Goal: Task Accomplishment & Management: Use online tool/utility

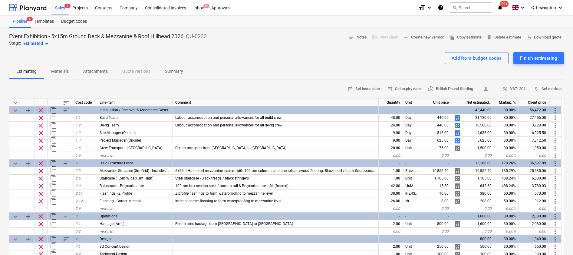
type textarea "x"
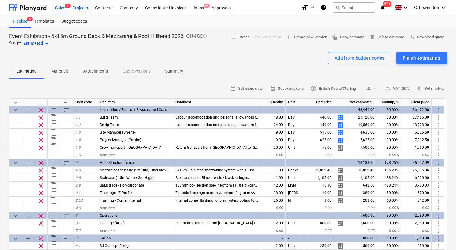
click at [77, 4] on div "Projects" at bounding box center [80, 7] width 23 height 15
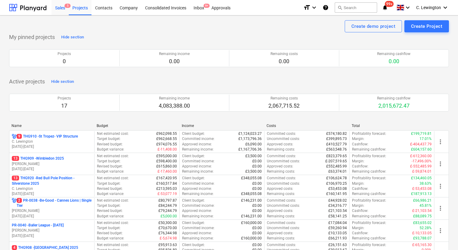
click at [63, 8] on div "Sales 5" at bounding box center [59, 7] width 17 height 15
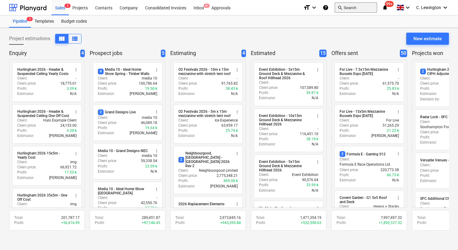
click at [363, 10] on button "search Search" at bounding box center [355, 7] width 42 height 10
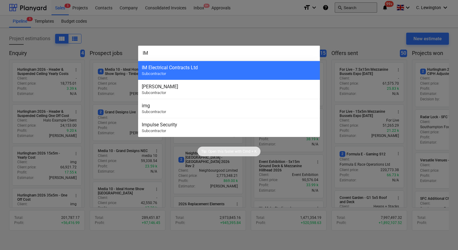
type input "IMG"
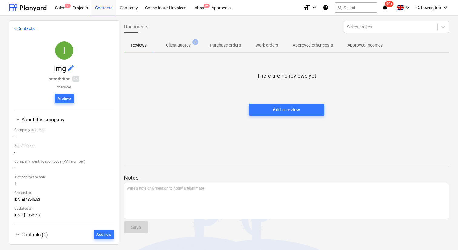
click at [171, 52] on button "Client quotes 8" at bounding box center [178, 45] width 49 height 15
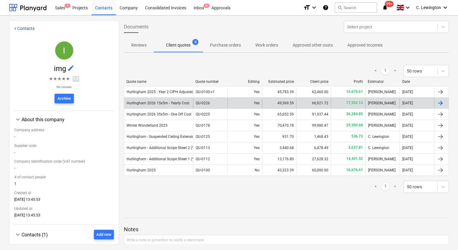
click at [162, 106] on div "Hurlingham 2026 15x5m - Yearly Cost" at bounding box center [158, 103] width 69 height 10
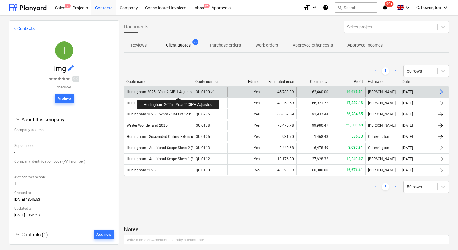
click at [179, 92] on div "Hurlingham 2025 - Year 2 CIPH Adjusted" at bounding box center [160, 92] width 67 height 4
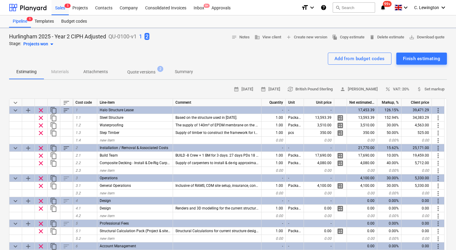
type textarea "x"
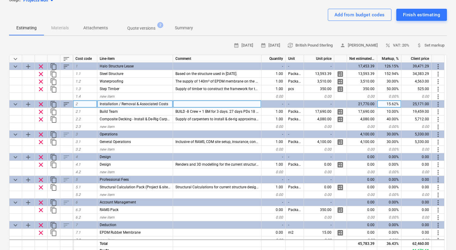
scroll to position [16, 0]
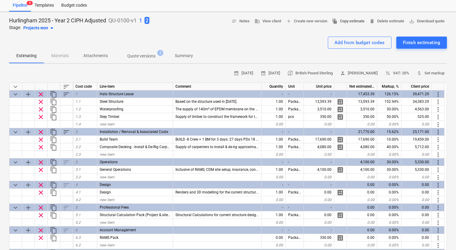
click at [342, 18] on span "file_copy Copy estimate" at bounding box center [348, 21] width 32 height 7
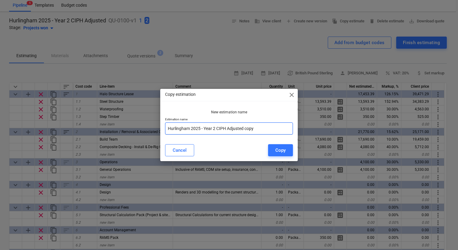
click at [268, 123] on input "Hurlingham 2025 - Year 2 CIPH Adjusted copy" at bounding box center [229, 129] width 128 height 12
drag, startPoint x: 269, startPoint y: 123, endPoint x: 263, endPoint y: 125, distance: 6.6
click at [263, 125] on input "Hurlingham 2025 - Year 2 CIPH Adjusted copy" at bounding box center [229, 129] width 128 height 12
drag, startPoint x: 269, startPoint y: 126, endPoint x: 245, endPoint y: 127, distance: 23.9
click at [245, 127] on input "Hurlingham 2025 - Year 2 CIPH Adjusted copy" at bounding box center [229, 129] width 128 height 12
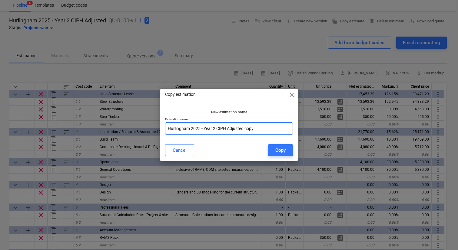
click at [199, 126] on input "Hurlingham 2025 - Year 2 CIPH Adjusted copy" at bounding box center [229, 129] width 128 height 12
drag, startPoint x: 267, startPoint y: 129, endPoint x: 245, endPoint y: 130, distance: 22.1
click at [245, 130] on input "Hurlingham 2025 - Year 2 CIPH Adjusted copy" at bounding box center [229, 129] width 128 height 12
click at [203, 127] on input "Hurlingham 2025 - Year 2 CIPH Adjusted copy" at bounding box center [229, 129] width 128 height 12
click at [200, 129] on input "Hurlingham 2025 - Year 2 CIPH Adjusted copy" at bounding box center [229, 129] width 128 height 12
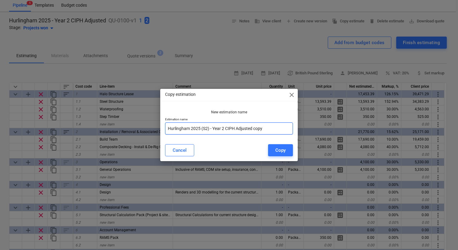
drag, startPoint x: 267, startPoint y: 126, endPoint x: 253, endPoint y: 126, distance: 13.6
click at [254, 127] on input "Hurlingham 2025 (S2) - Year 2 CIPH Adjusted copy" at bounding box center [229, 129] width 128 height 12
type input "Hurlingham 2025 (S2) - Year 2 CIPH Adjusted_CALLUM"
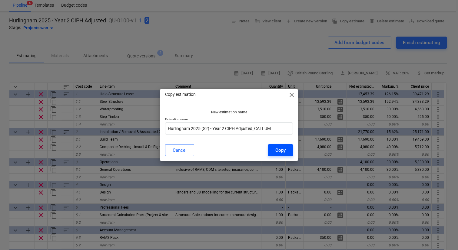
click at [277, 150] on div "Copy" at bounding box center [280, 150] width 10 height 8
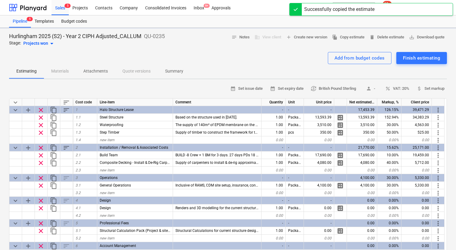
type textarea "x"
click at [173, 71] on p "Summary" at bounding box center [174, 71] width 18 height 6
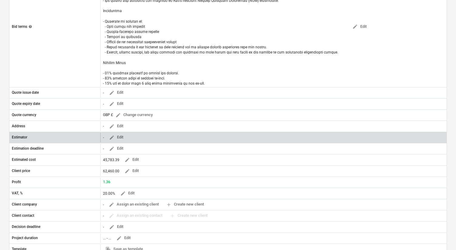
scroll to position [169, 0]
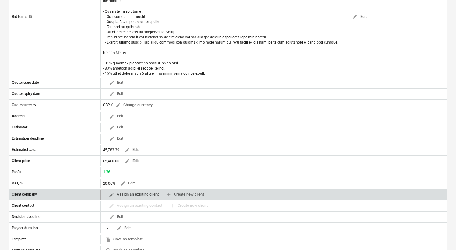
click at [124, 193] on span "edit Assign an existing client" at bounding box center [134, 194] width 50 height 7
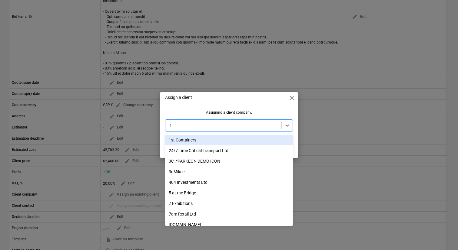
type input "IMG"
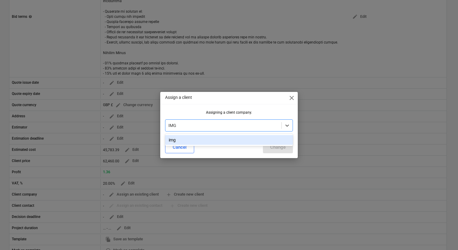
click at [201, 140] on div "img" at bounding box center [229, 140] width 128 height 10
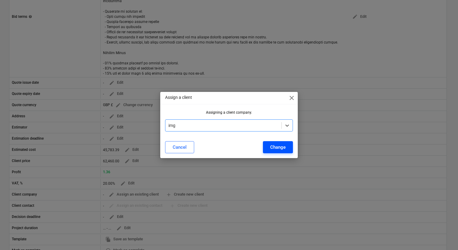
click at [269, 143] on button "Change" at bounding box center [278, 147] width 30 height 12
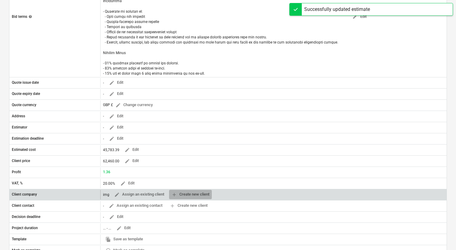
click at [199, 196] on span "add Create new client" at bounding box center [190, 194] width 38 height 7
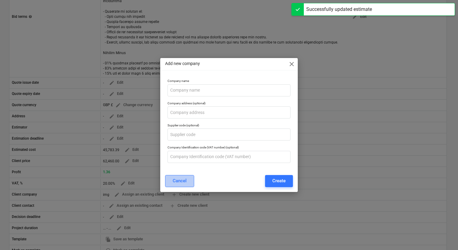
click at [176, 185] on div "Cancel" at bounding box center [180, 181] width 14 height 8
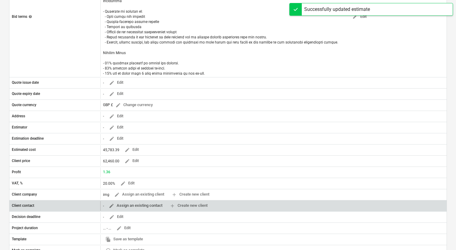
click at [129, 204] on span "edit Assign an existing contact" at bounding box center [136, 205] width 54 height 7
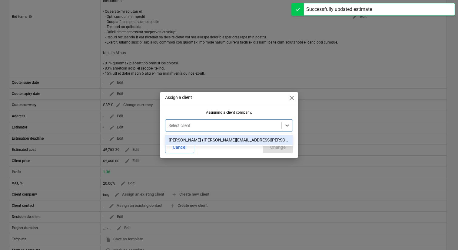
click at [205, 125] on div at bounding box center [223, 126] width 110 height 6
click at [202, 142] on div "[PERSON_NAME] ([PERSON_NAME][EMAIL_ADDRESS][PERSON_NAME][DOMAIN_NAME])" at bounding box center [229, 140] width 128 height 10
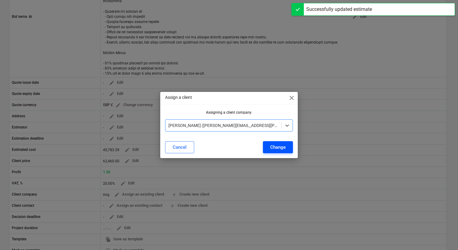
click at [276, 145] on div "Change" at bounding box center [277, 147] width 15 height 8
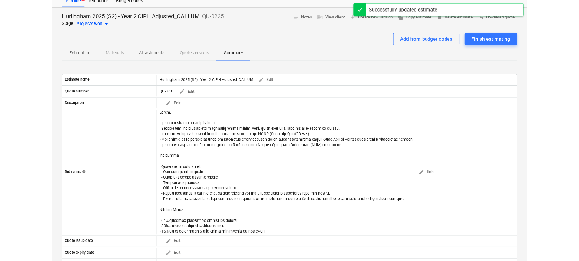
scroll to position [17, 0]
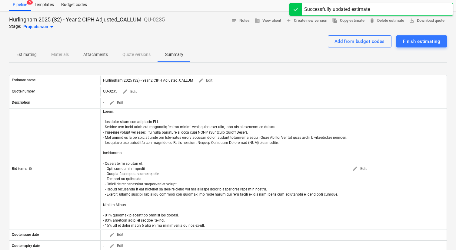
click at [29, 53] on p "Estimating" at bounding box center [26, 54] width 20 height 6
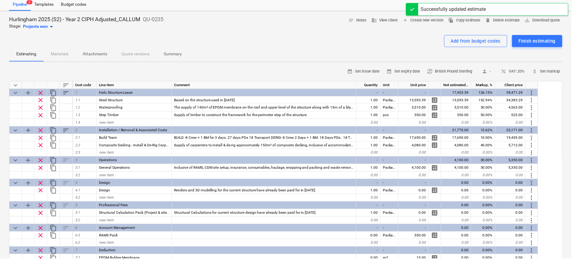
type textarea "x"
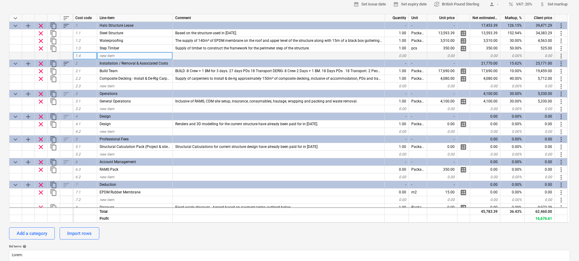
click at [129, 55] on div "new item" at bounding box center [135, 56] width 76 height 8
type input "Staircase"
type textarea "x"
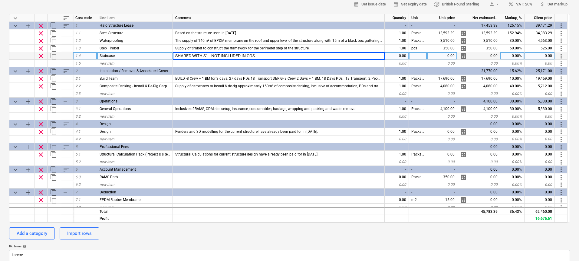
type input "SHARED WITH S1 - NOT INCLUDED IN COST"
type textarea "x"
click at [449, 55] on div "0.00" at bounding box center [442, 56] width 30 height 8
click at [396, 56] on div "0.00" at bounding box center [397, 56] width 24 height 8
type input "1"
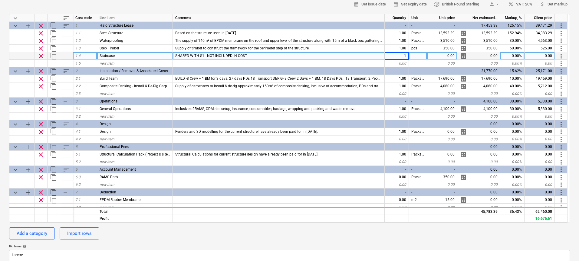
click at [436, 55] on div "0.00" at bounding box center [442, 56] width 30 height 8
type textarea "x"
type input "0.01"
type textarea "x"
click at [545, 56] on div "0.01" at bounding box center [540, 56] width 30 height 8
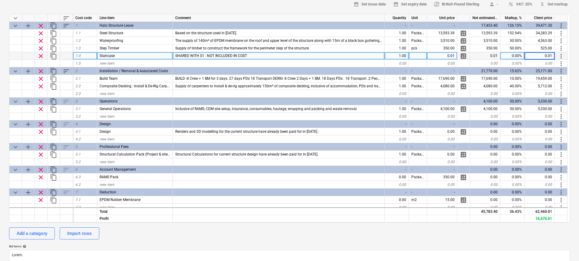
type input "0"
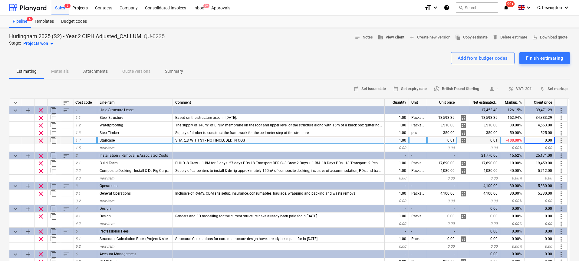
click at [389, 37] on span "business View client" at bounding box center [391, 37] width 27 height 7
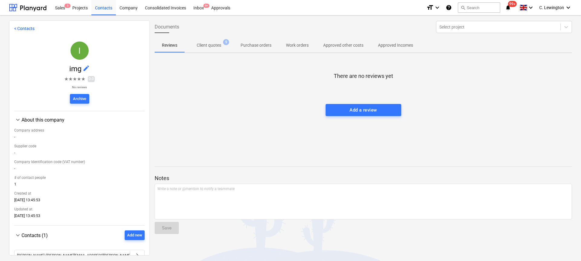
click at [210, 42] on p "Client quotes" at bounding box center [209, 45] width 25 height 6
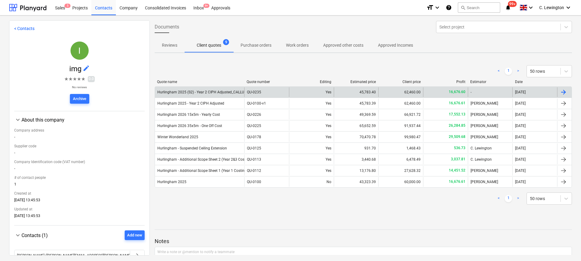
click at [370, 91] on div "45,783.40" at bounding box center [356, 92] width 45 height 10
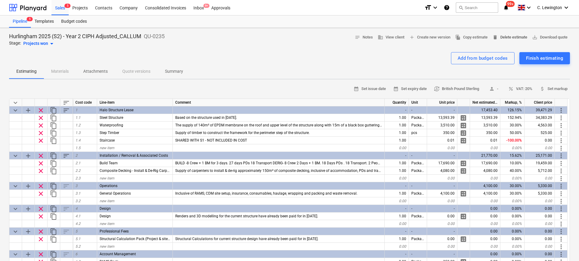
click at [516, 38] on span "delete Delete estimate" at bounding box center [509, 37] width 35 height 7
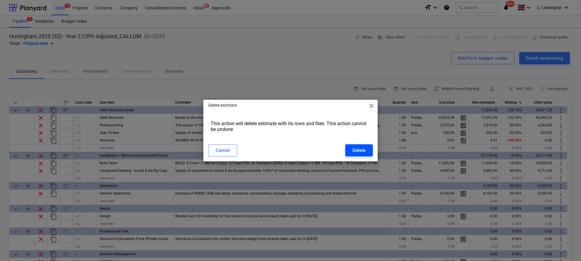
click at [355, 147] on div "Delete" at bounding box center [359, 150] width 13 height 8
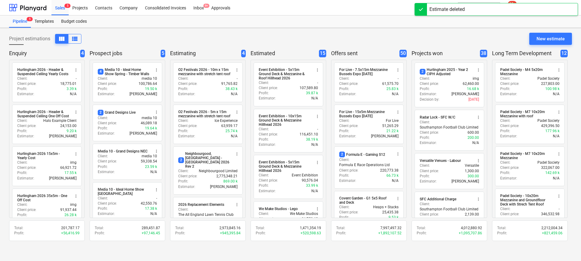
click at [341, 19] on div "Pipeline 5 Templates Budget codes" at bounding box center [290, 21] width 563 height 12
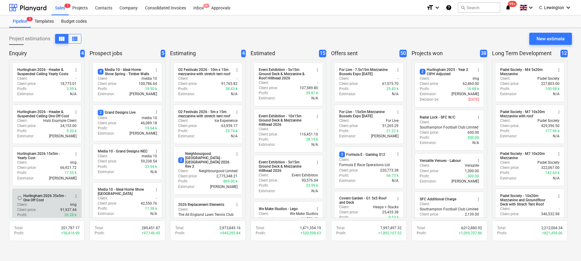
click at [40, 206] on div "Client : img" at bounding box center [46, 204] width 59 height 5
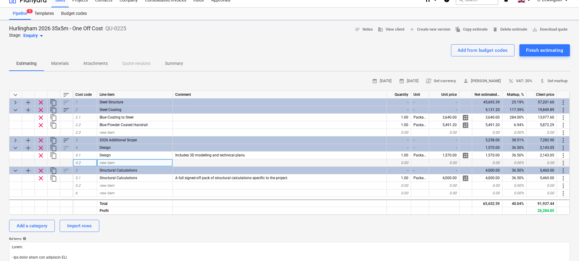
scroll to position [12, 0]
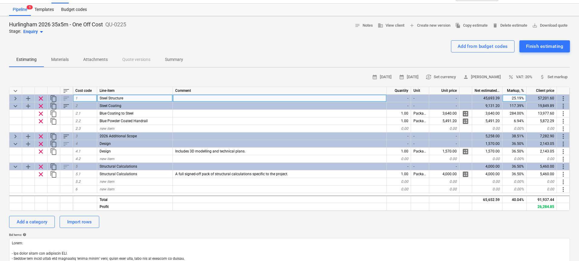
click at [16, 97] on span "keyboard_arrow_right" at bounding box center [15, 98] width 7 height 7
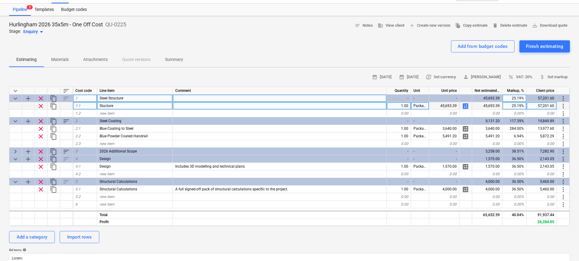
click at [464, 106] on span "calculate" at bounding box center [465, 105] width 7 height 7
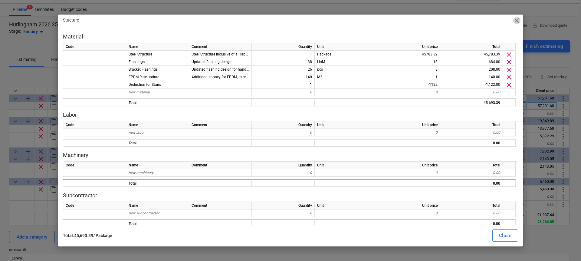
click at [518, 22] on span "close" at bounding box center [516, 20] width 7 height 7
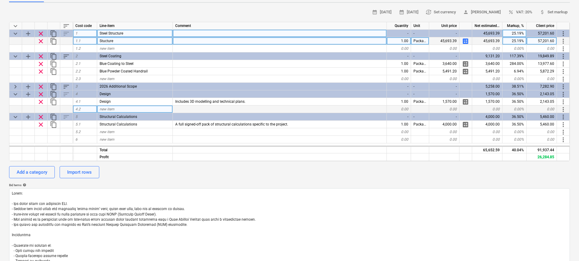
scroll to position [84, 0]
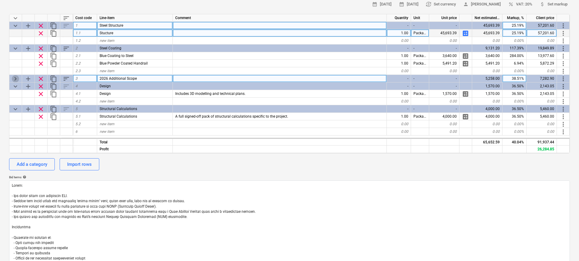
click at [14, 77] on span "keyboard_arrow_right" at bounding box center [15, 78] width 7 height 7
type textarea "x"
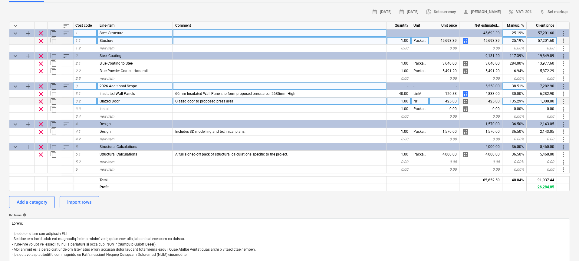
scroll to position [71, 0]
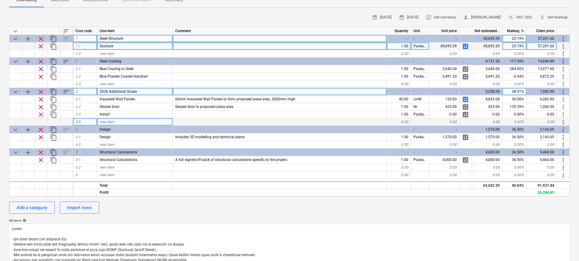
click at [154, 123] on div "new item" at bounding box center [135, 122] width 76 height 8
type input "Flashings"
type textarea "x"
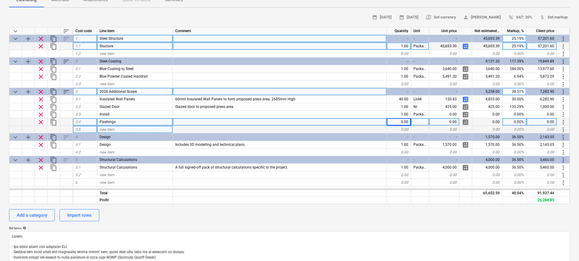
click at [121, 128] on div "new item" at bounding box center [135, 130] width 76 height 8
type input "De-rig"
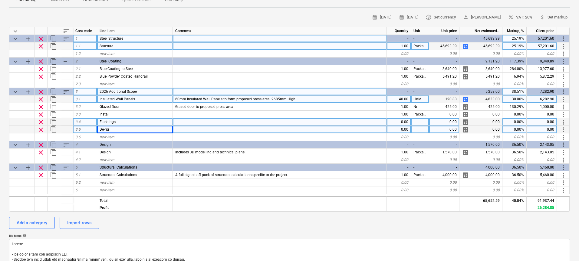
click at [467, 100] on span "calculate" at bounding box center [465, 99] width 7 height 7
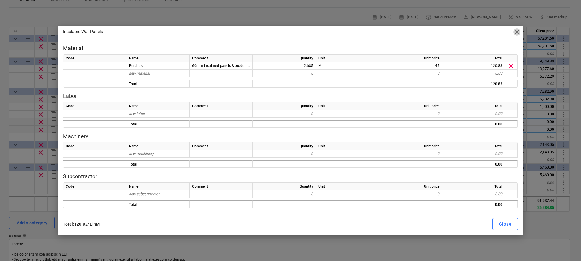
click at [514, 34] on span "close" at bounding box center [516, 31] width 7 height 7
type textarea "x"
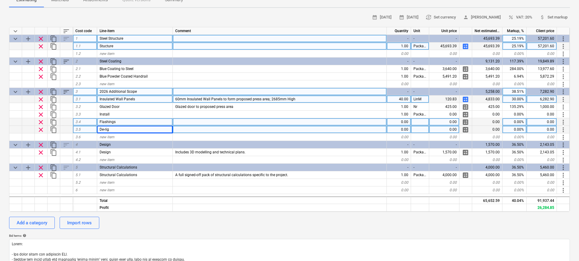
click at [134, 100] on span "Insulated Wall Panels" at bounding box center [117, 99] width 35 height 4
click at [148, 99] on input "Insulated Wall Panels" at bounding box center [134, 98] width 75 height 7
type input "Insulated Wall Panels - PURCHASE"
type textarea "x"
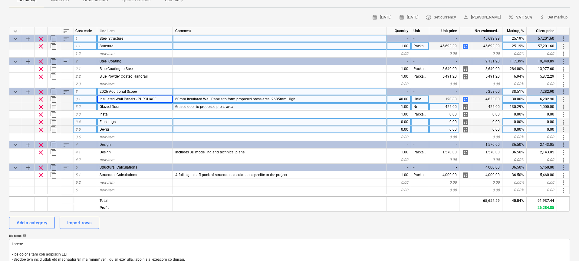
click at [149, 109] on div "Glazed Door" at bounding box center [135, 107] width 76 height 8
click at [150, 107] on input "Glazed Door" at bounding box center [134, 106] width 75 height 7
type input "Glazed Door - LEASE"
type textarea "x"
